Goal: Transaction & Acquisition: Obtain resource

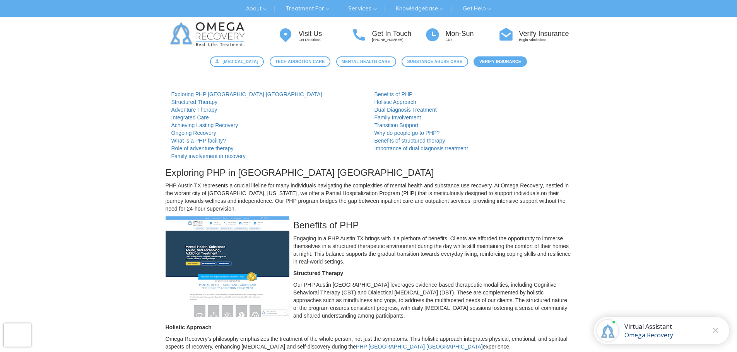
click at [509, 62] on span "Verify Insurance" at bounding box center [500, 61] width 42 height 7
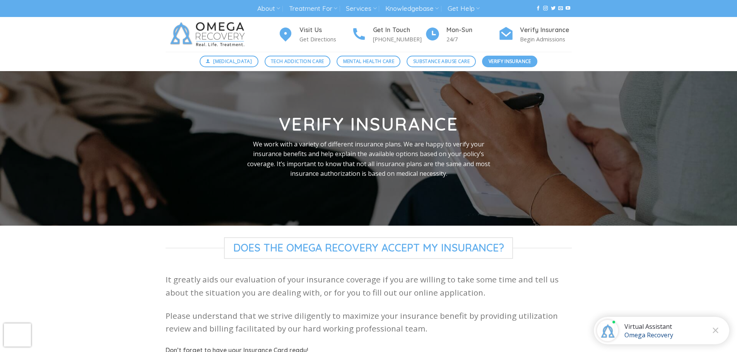
click at [511, 62] on span "Verify Insurance" at bounding box center [510, 61] width 43 height 7
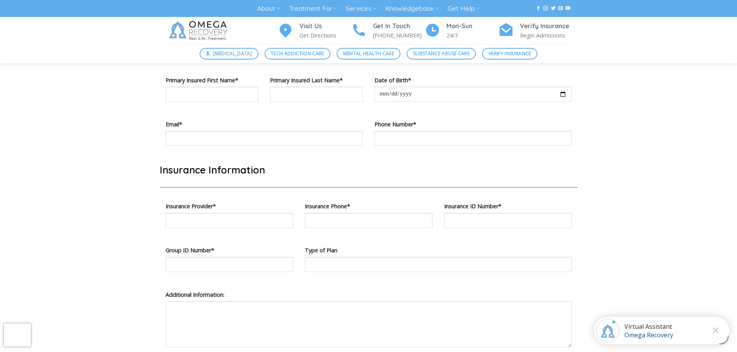
scroll to position [1108, 0]
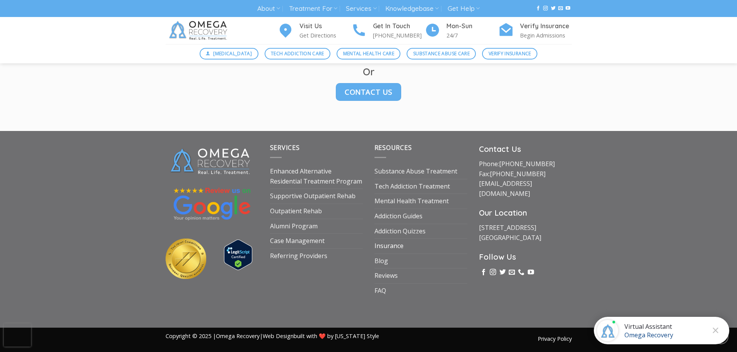
click at [394, 243] on link "Insurance" at bounding box center [388, 246] width 29 height 15
